Goal: Communication & Community: Answer question/provide support

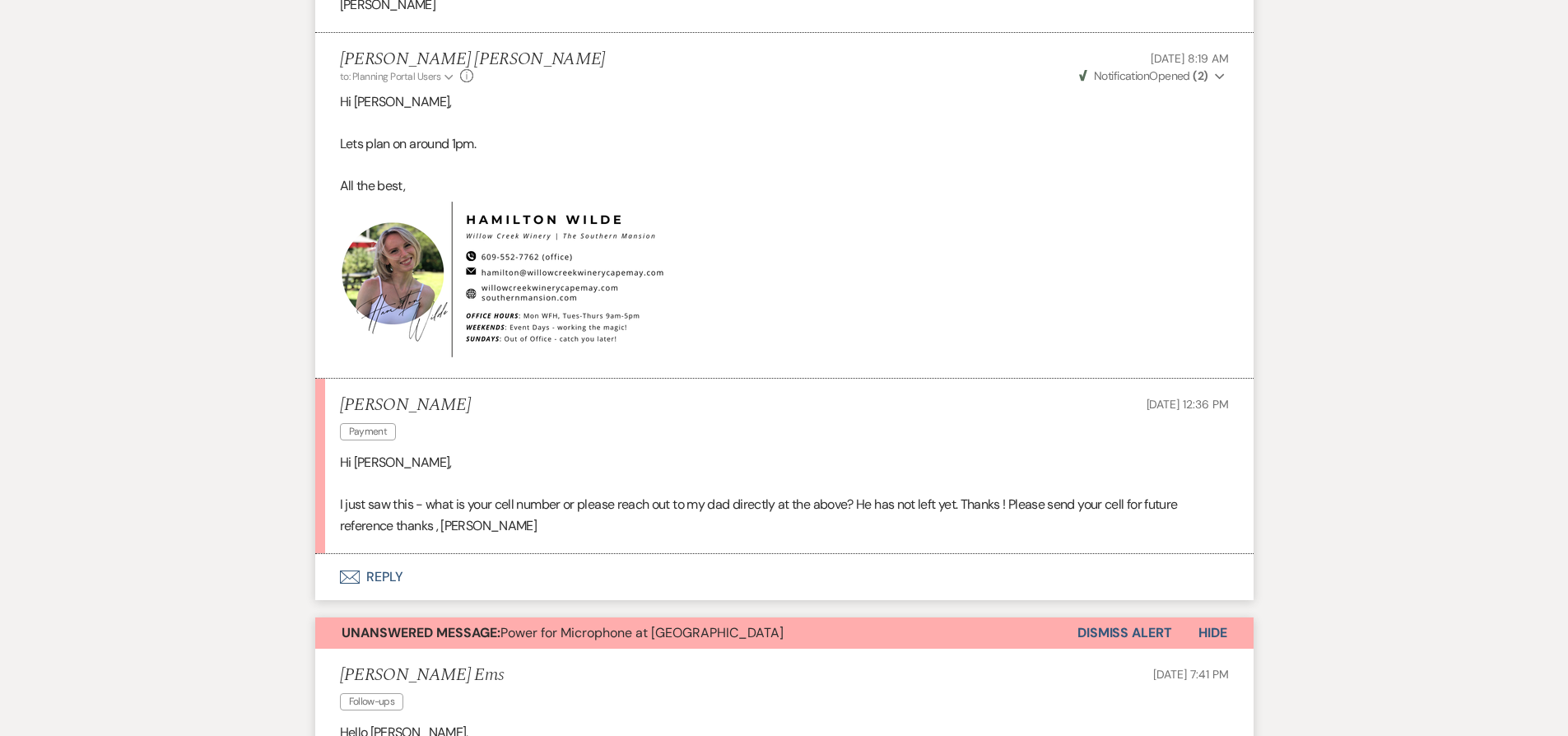
scroll to position [1991, 0]
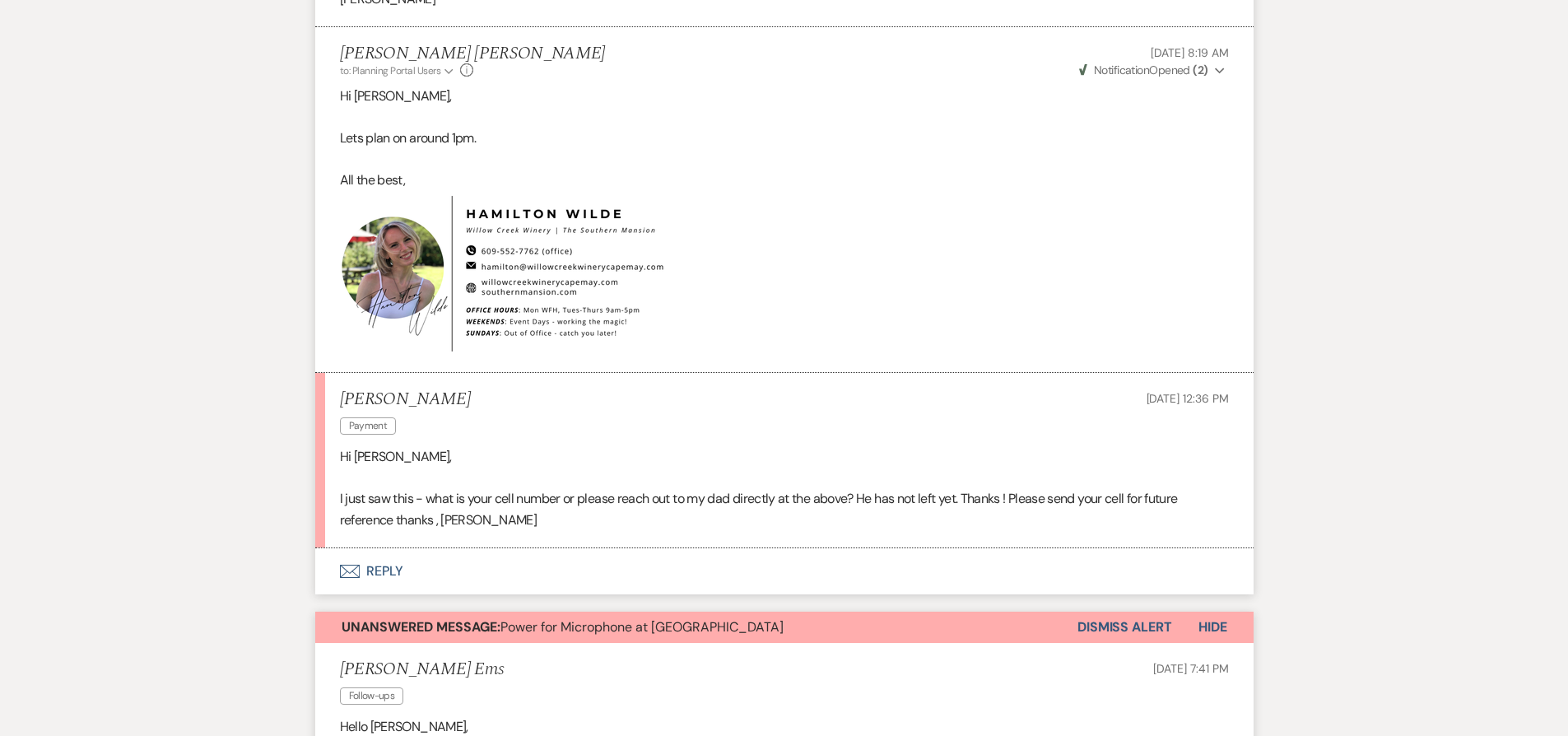
click at [463, 578] on button "Envelope Reply" at bounding box center [784, 571] width 938 height 46
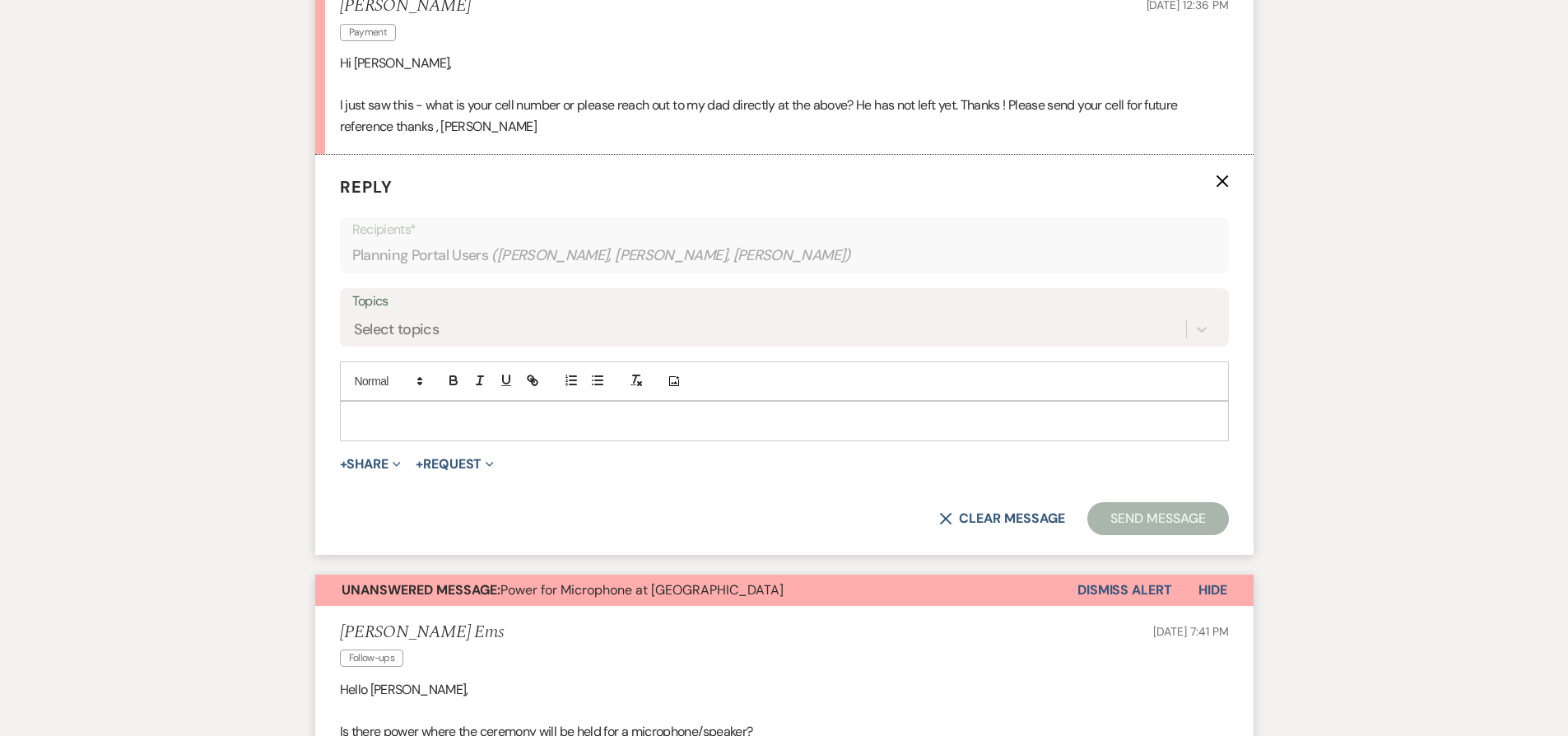
scroll to position [2550, 0]
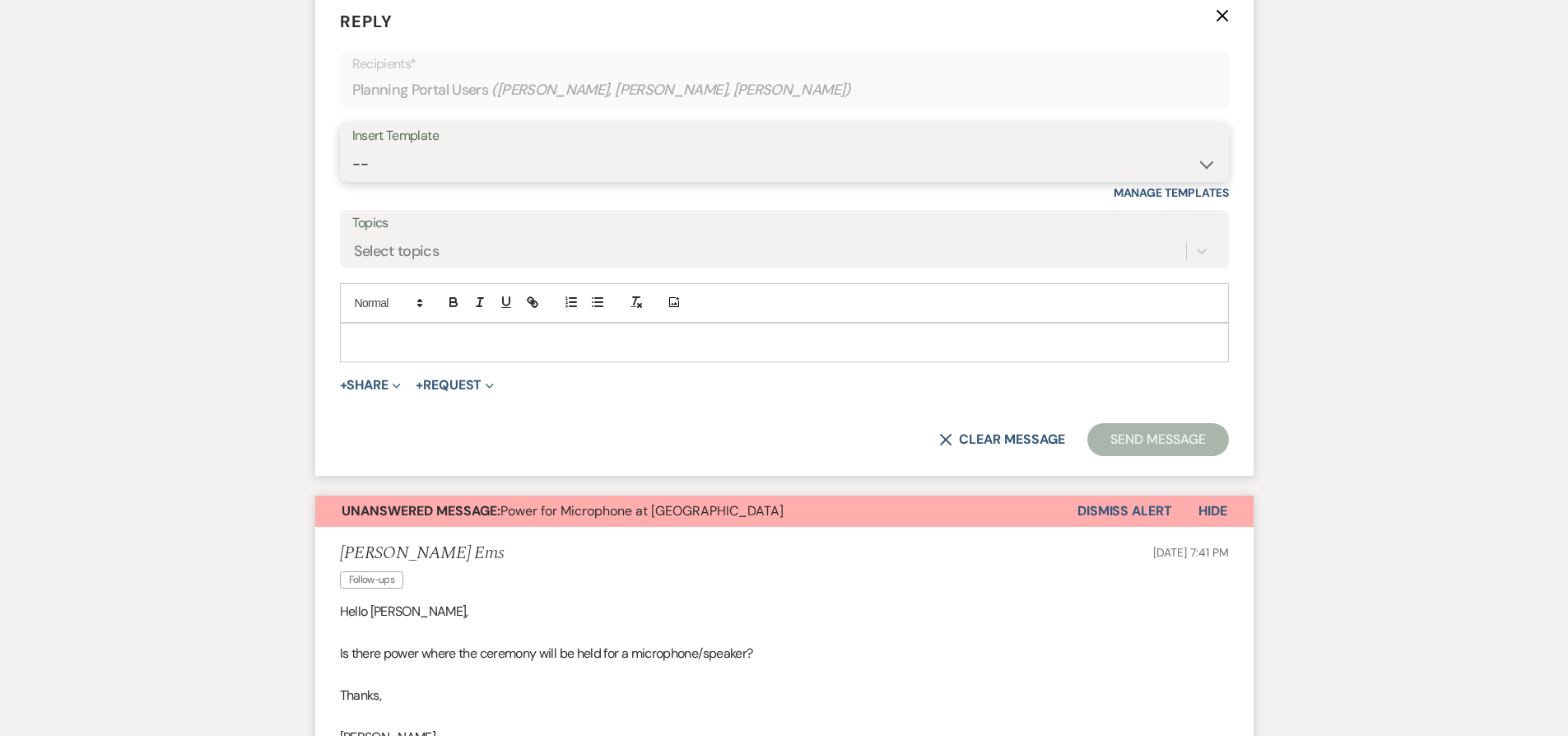
click at [608, 153] on select "-- Weven Planning Portal Introduction (Booked Events) 6-Month Check-in Review R…" at bounding box center [784, 164] width 864 height 32
select select "1589"
click at [352, 148] on select "-- Weven Planning Portal Introduction (Booked Events) 6-Month Check-in Review R…" at bounding box center [784, 164] width 864 height 32
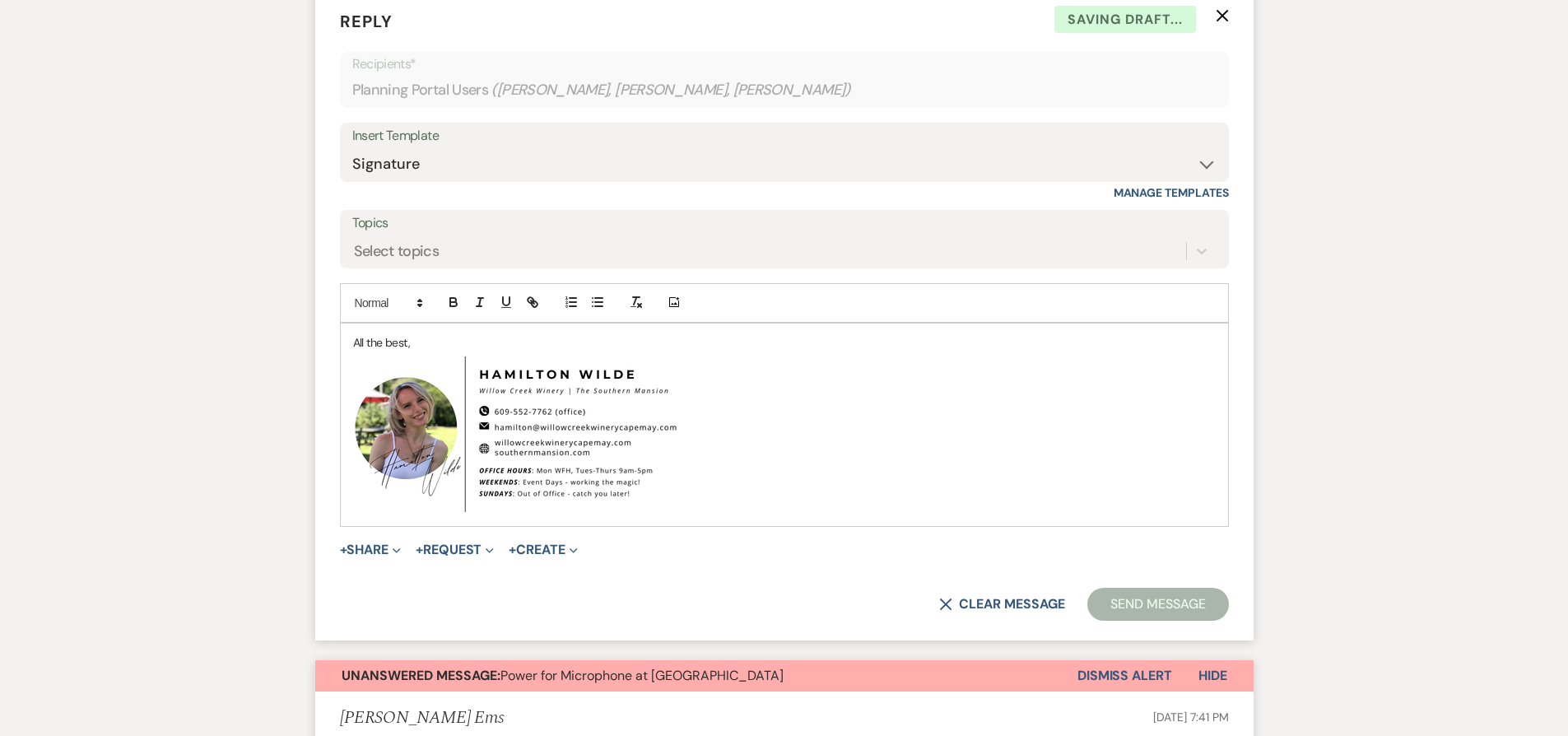
click at [347, 337] on div "All the best, ﻿ ﻿" at bounding box center [784, 425] width 887 height 203
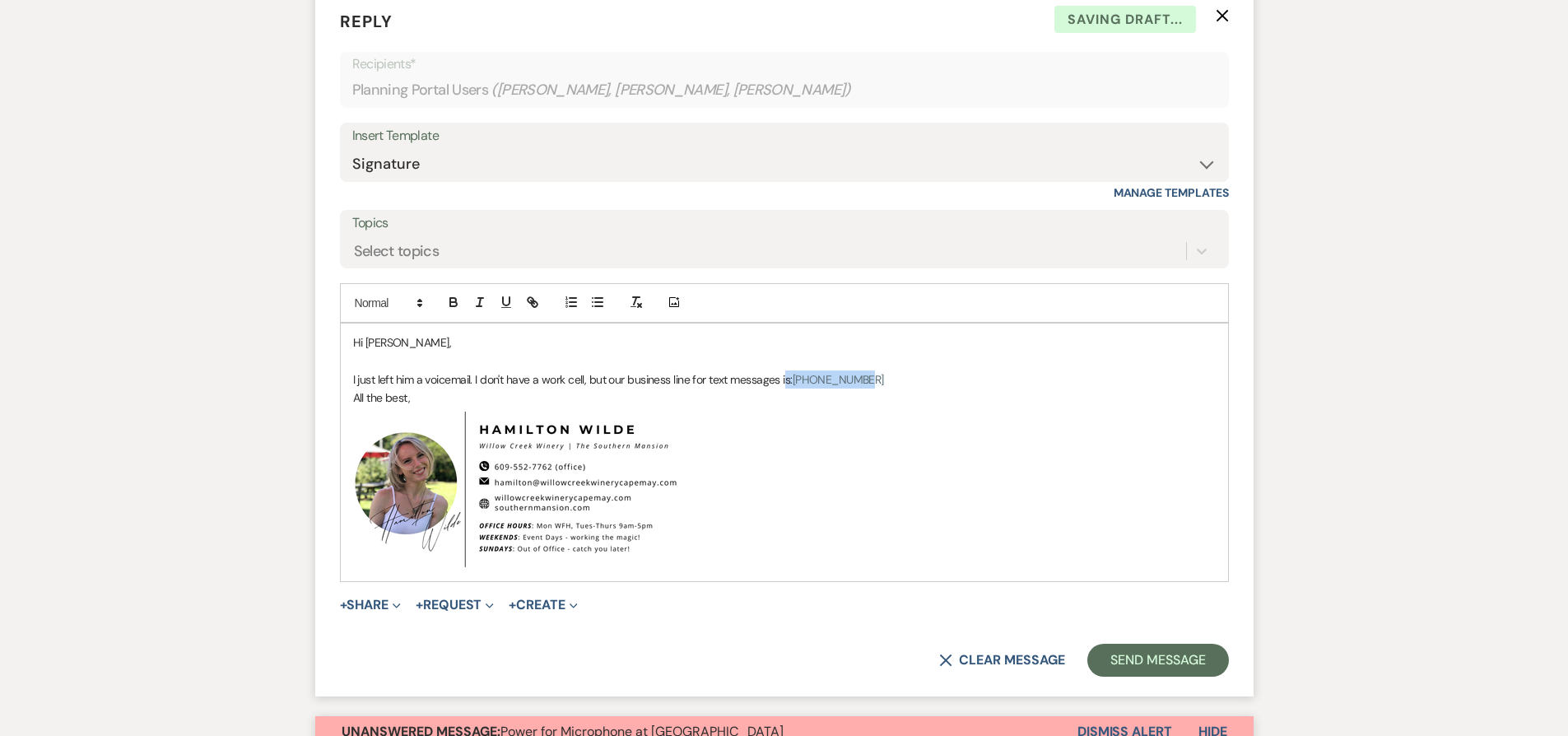
drag, startPoint x: 879, startPoint y: 387, endPoint x: 787, endPoint y: 380, distance: 92.3
click at [787, 380] on p "I just left him a voicemail. I don't have a work cell, but our business line fo…" at bounding box center [784, 379] width 862 height 18
click at [643, 295] on icon "button" at bounding box center [636, 302] width 14 height 14
click at [732, 379] on p "I just left him a voicemail. I don't have a work cell, but our business line fo…" at bounding box center [784, 379] width 862 height 18
click at [448, 381] on p "I just left him a voicemail. I don't have a work cell, but our business line fo…" at bounding box center [784, 379] width 862 height 18
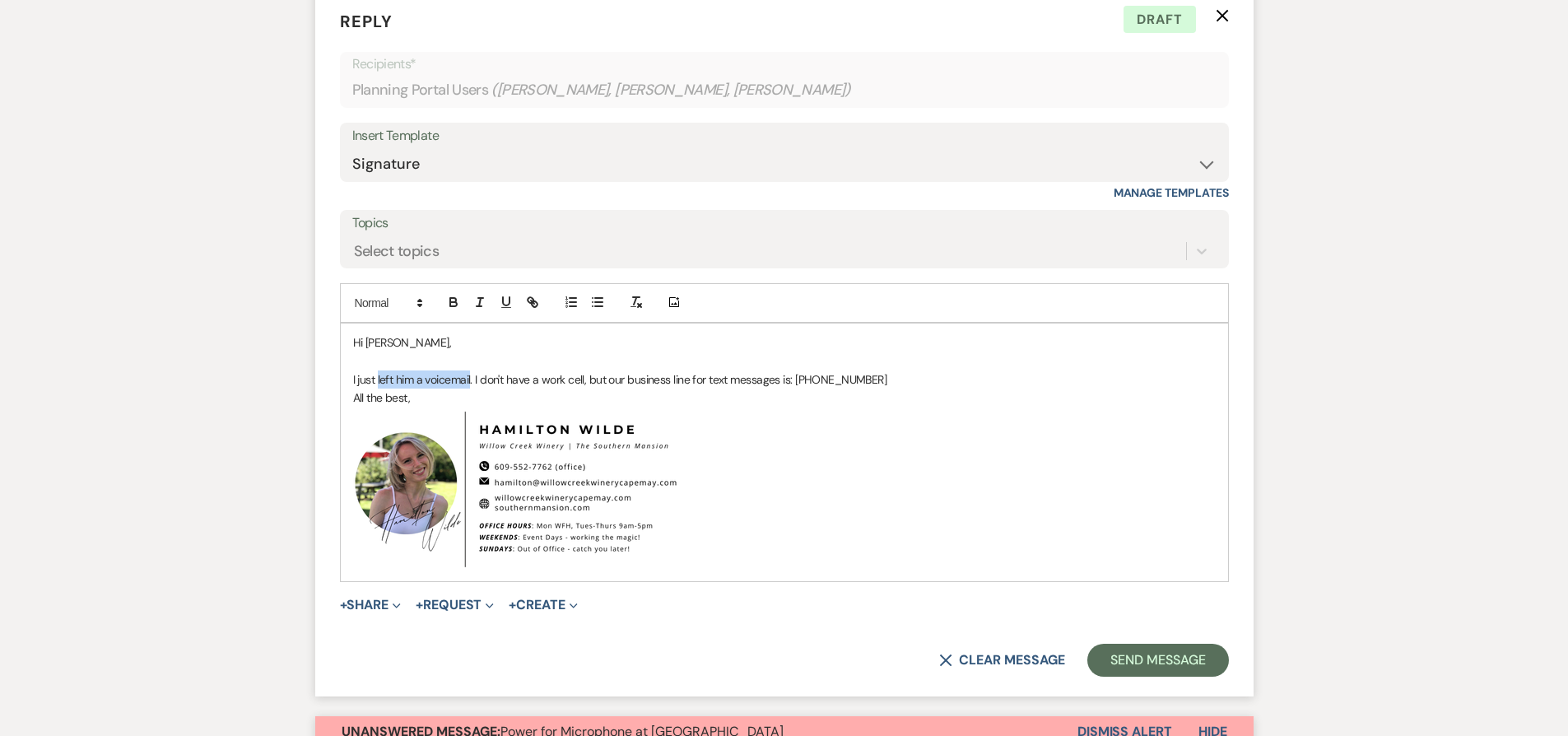
drag, startPoint x: 448, startPoint y: 381, endPoint x: 383, endPoint y: 379, distance: 65.0
click at [383, 379] on p "I just left him a voicemail. I don't have a work cell, but our business line fo…" at bounding box center [784, 379] width 862 height 18
click at [935, 380] on p "I just connected with him. I don't have a work cell, but our business line for …" at bounding box center [784, 379] width 862 height 18
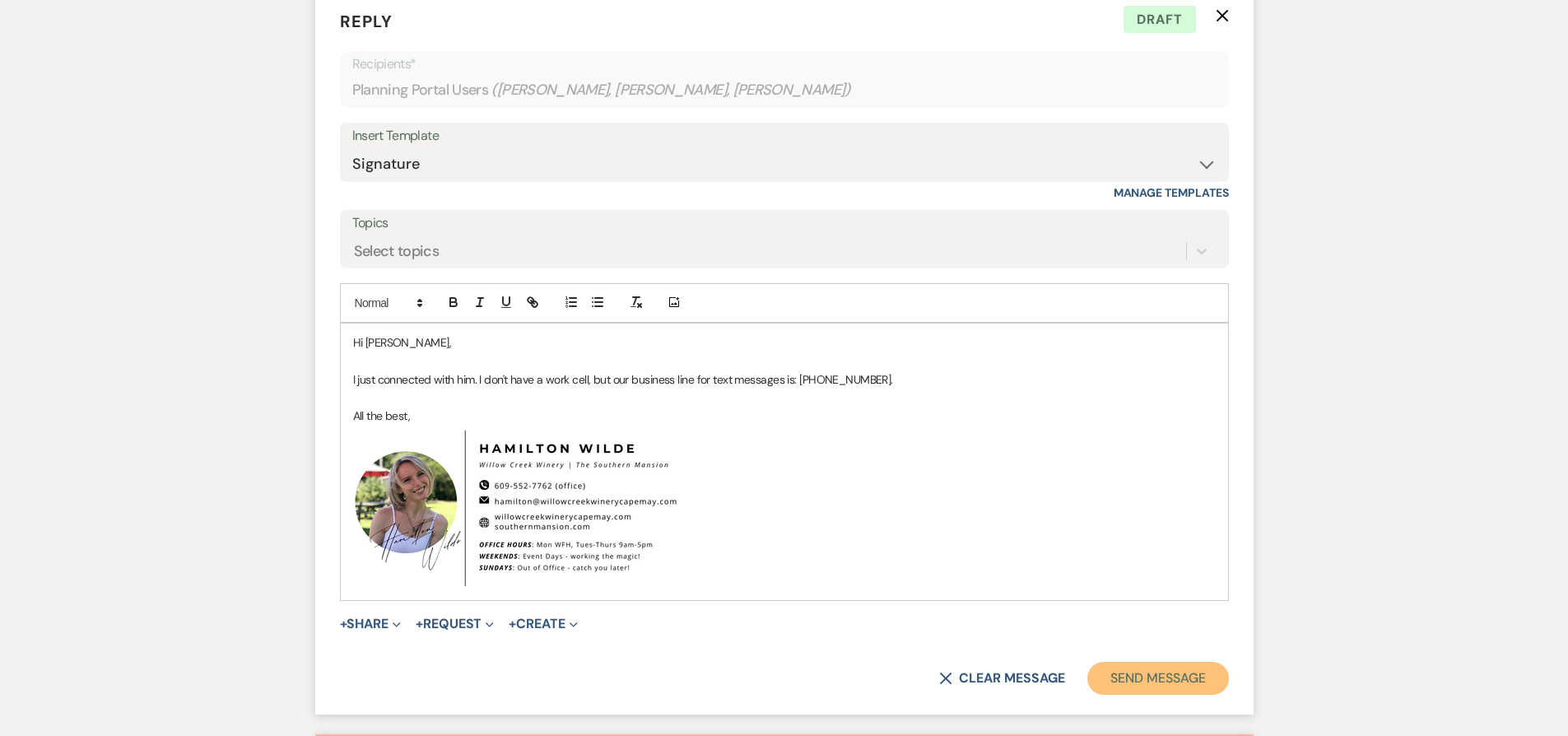
click at [1197, 681] on button "Send Message" at bounding box center [1157, 678] width 141 height 33
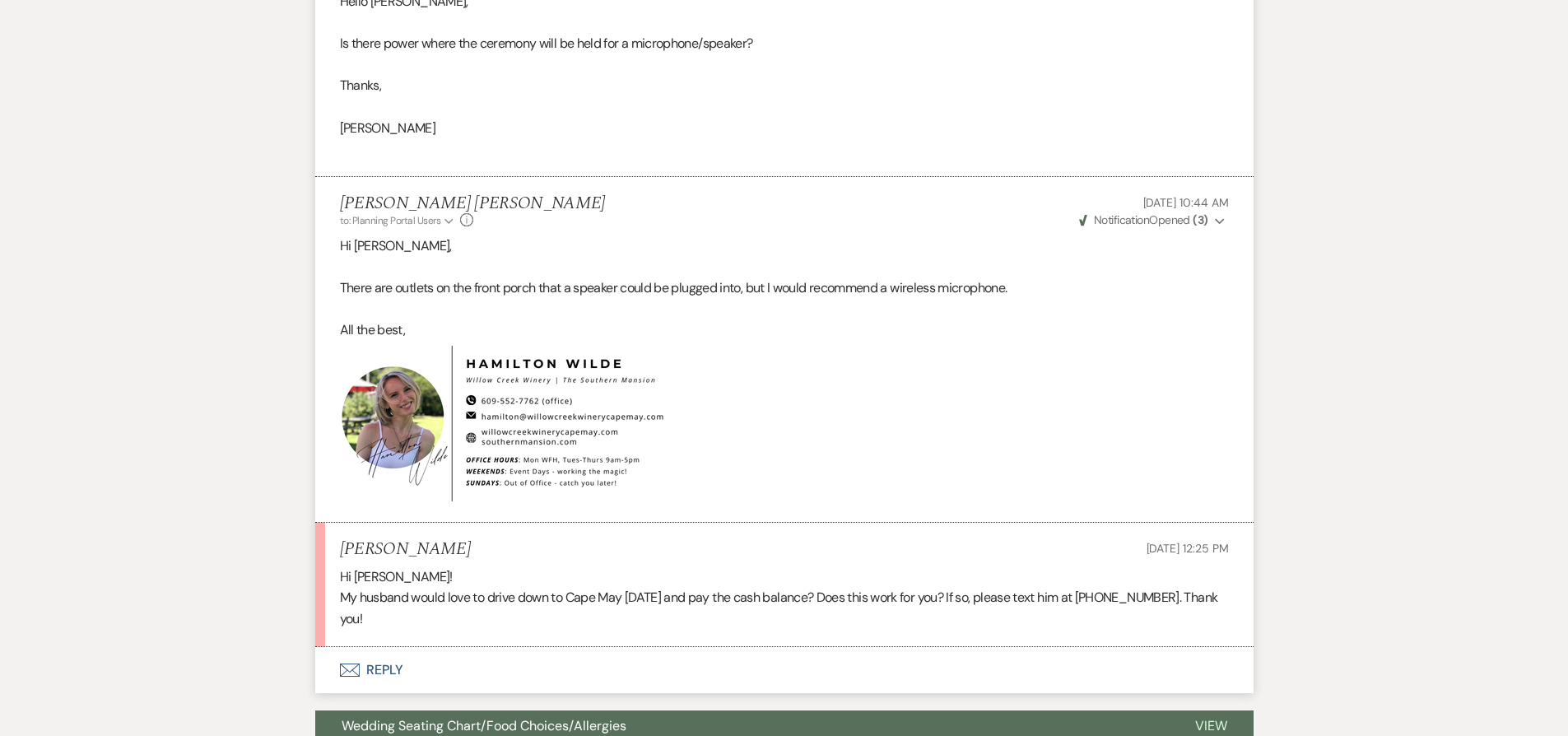
scroll to position [2827, 0]
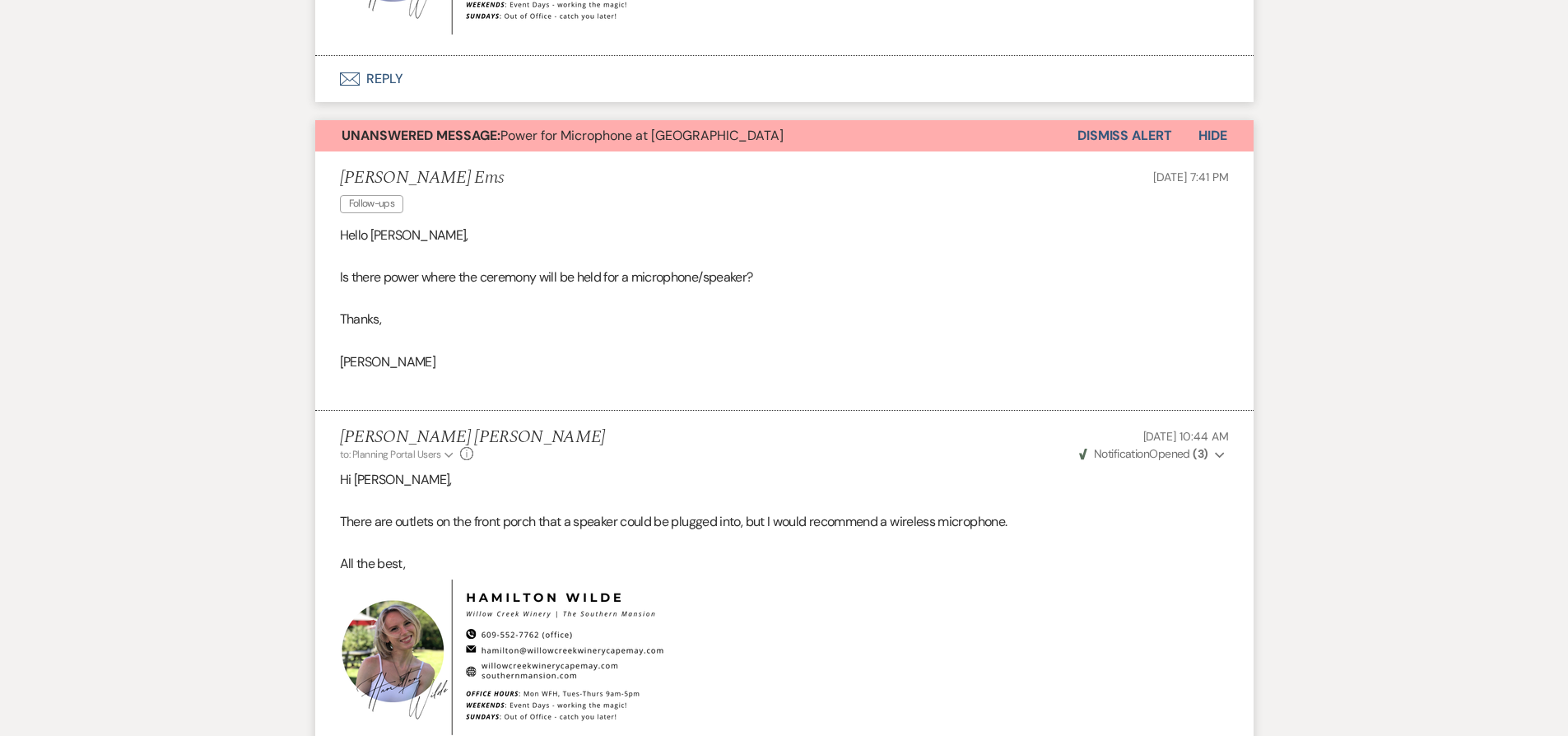
click at [1084, 134] on button "Dismiss Alert" at bounding box center [1124, 135] width 95 height 32
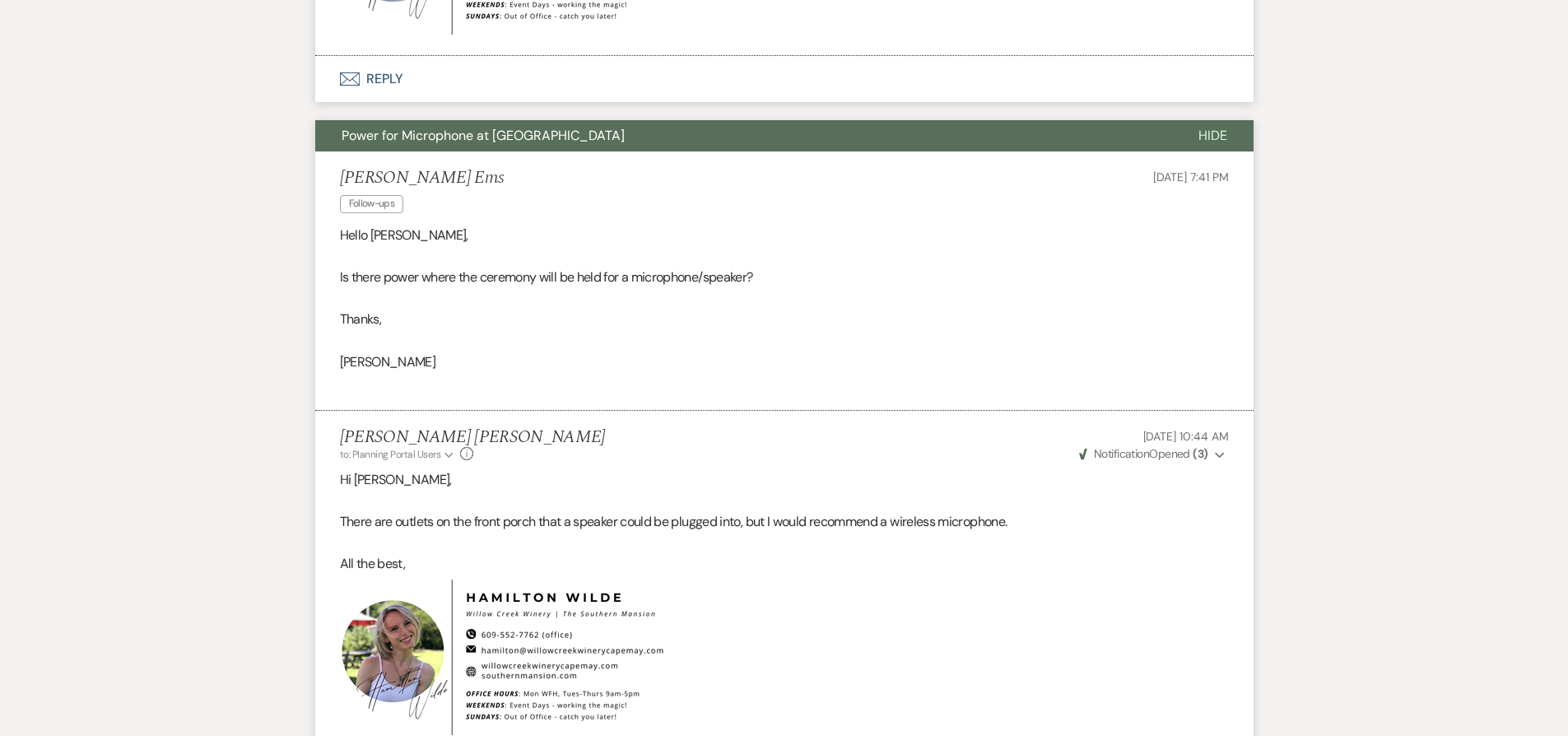
click at [1086, 138] on button "Power for Microphone at [GEOGRAPHIC_DATA]" at bounding box center [744, 135] width 857 height 32
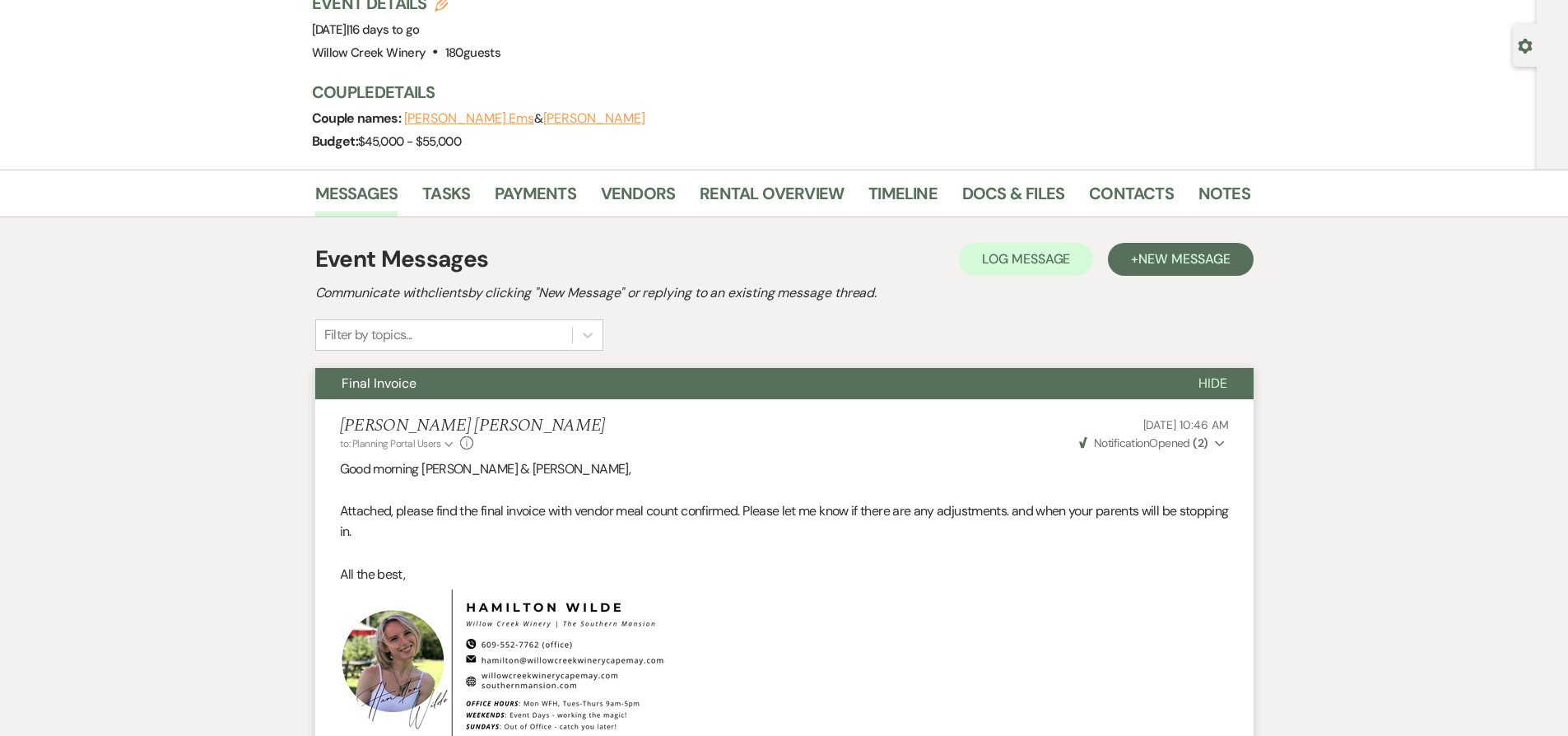
scroll to position [0, 0]
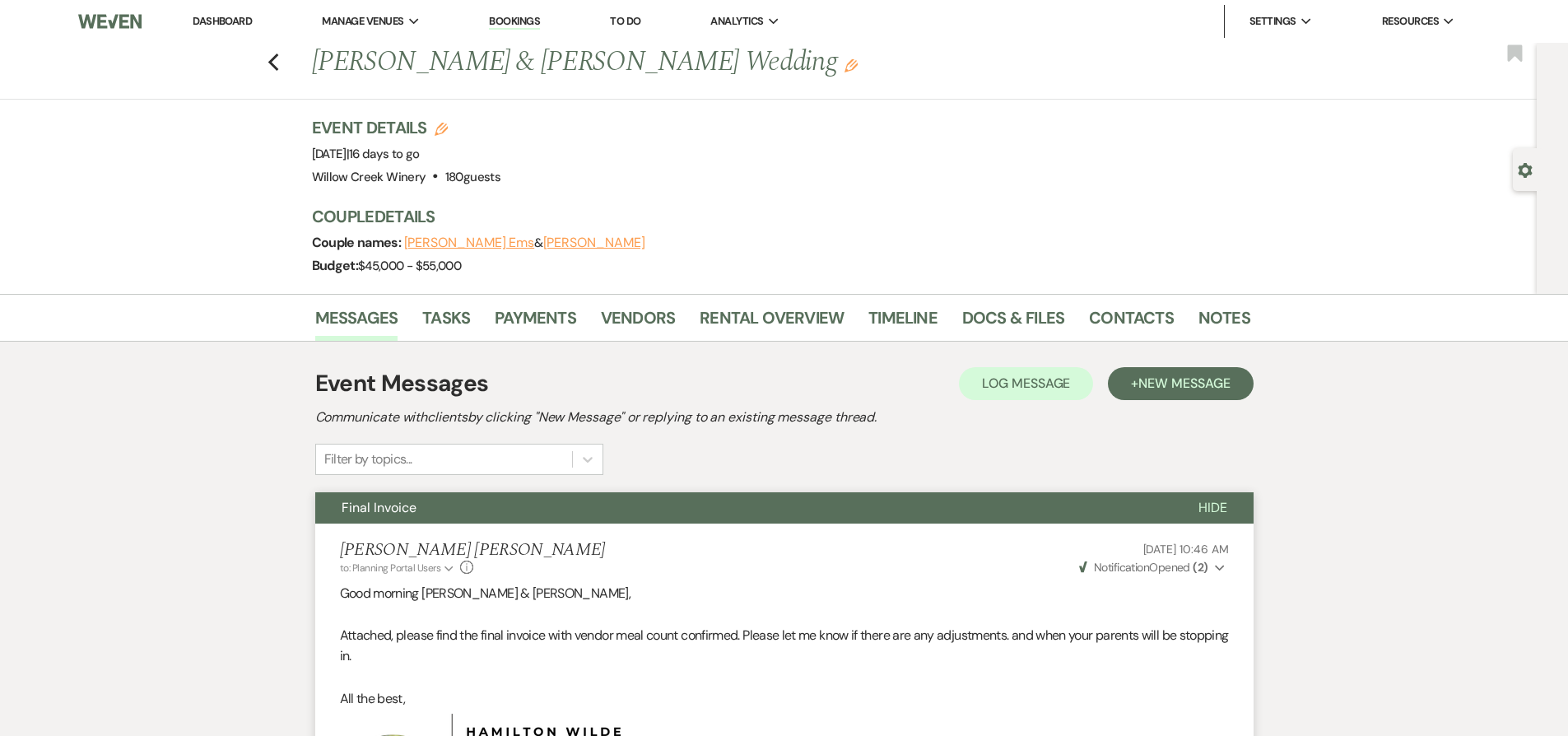
click at [837, 510] on button "Final Invoice" at bounding box center [744, 508] width 857 height 32
